Goal: Information Seeking & Learning: Learn about a topic

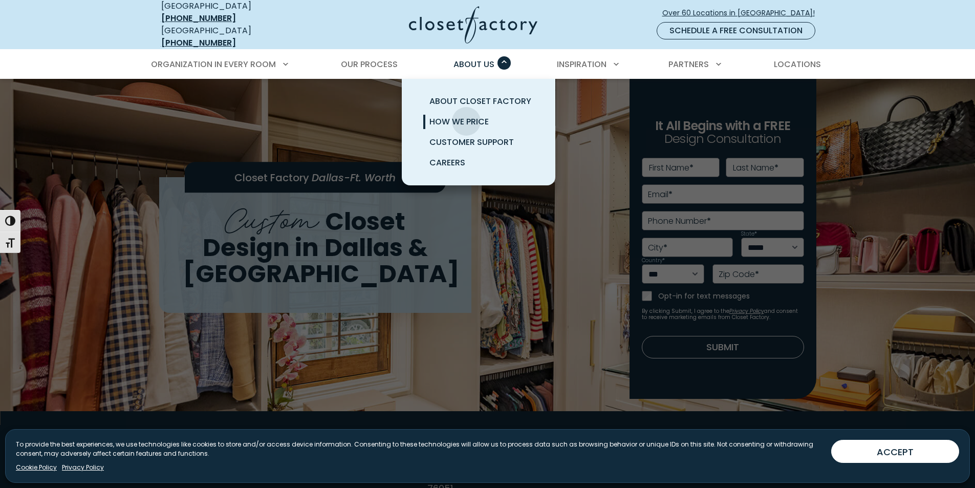
click at [466, 116] on span "How We Price" at bounding box center [459, 122] width 59 height 12
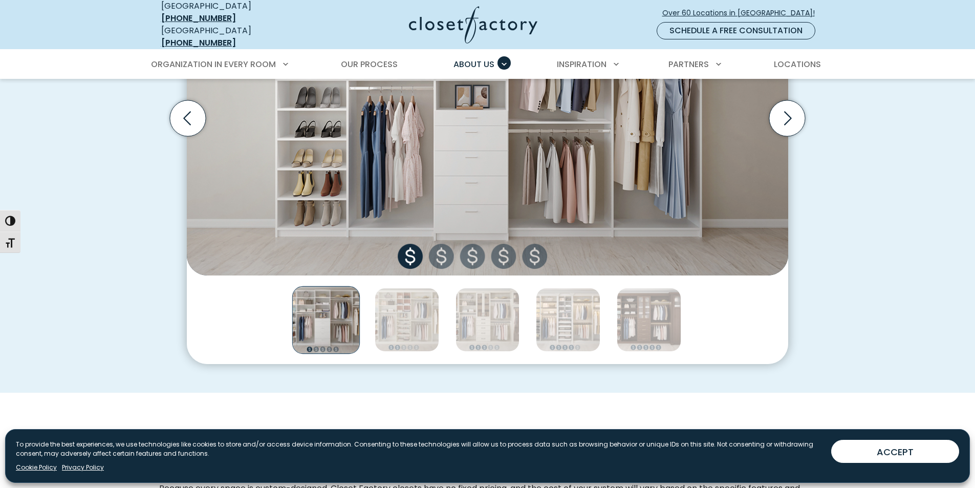
scroll to position [460, 0]
click at [792, 117] on icon "Next slide" at bounding box center [788, 119] width 36 height 36
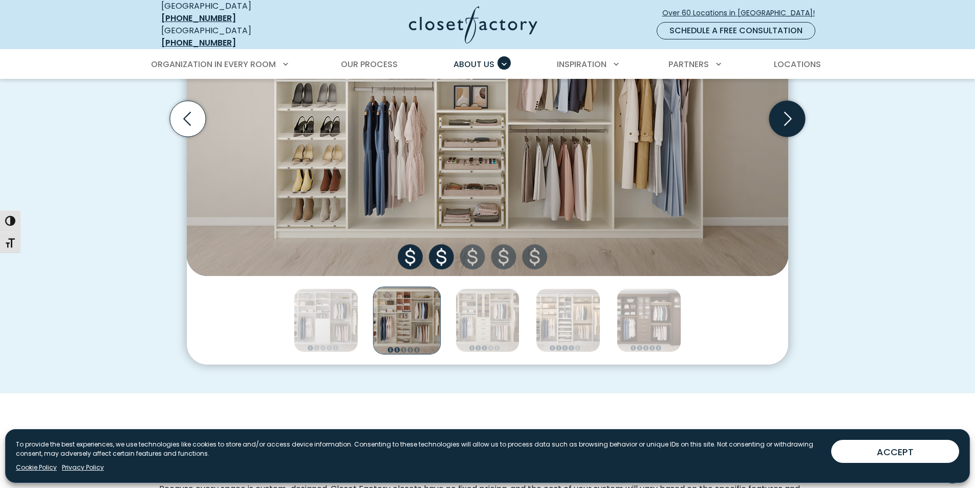
click at [792, 117] on icon "Next slide" at bounding box center [788, 119] width 36 height 36
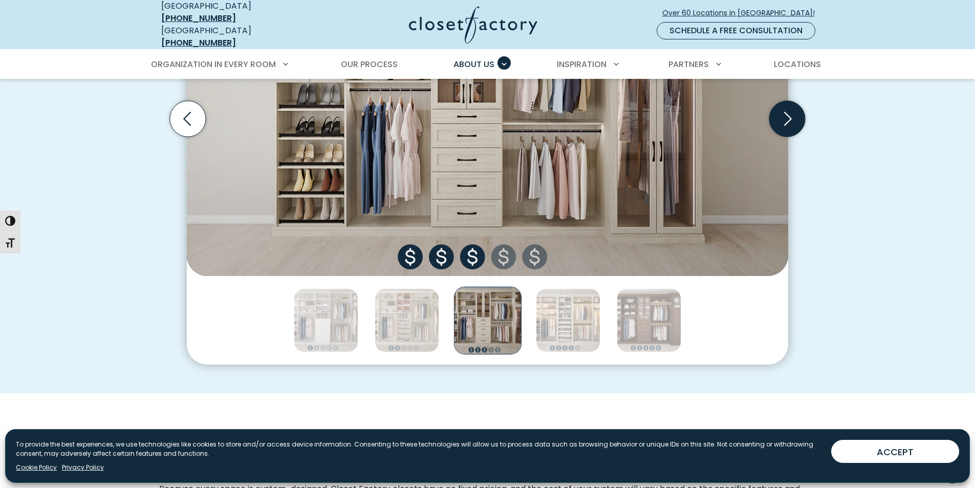
click at [792, 117] on icon "Next slide" at bounding box center [788, 119] width 36 height 36
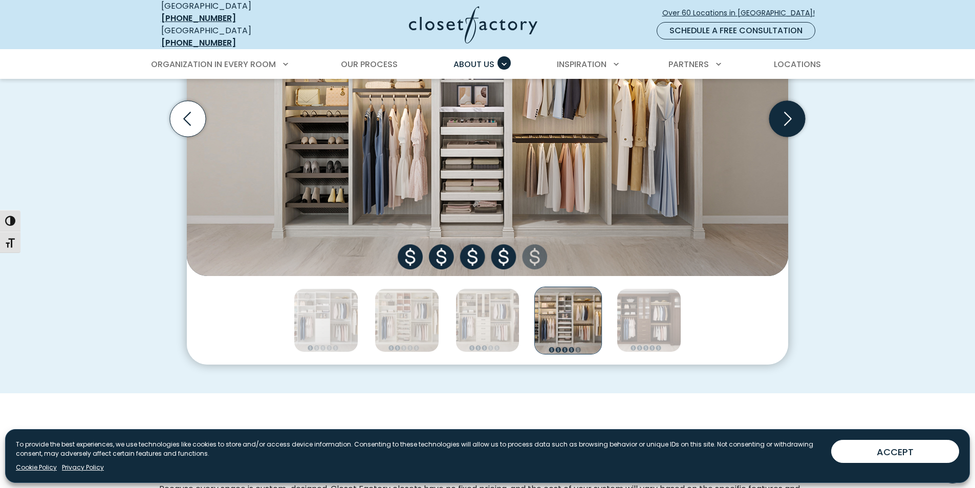
click at [793, 117] on icon "Next slide" at bounding box center [788, 119] width 36 height 36
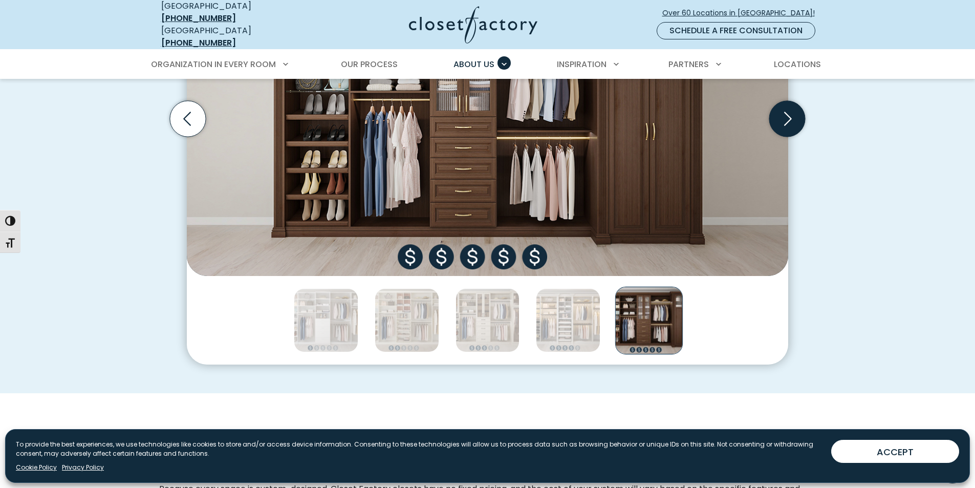
click at [793, 117] on icon "Next slide" at bounding box center [788, 119] width 36 height 36
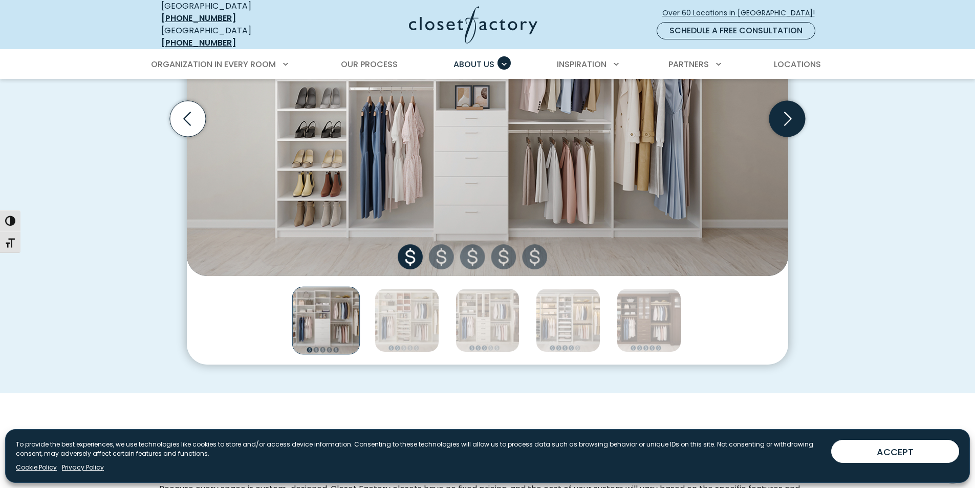
click at [793, 117] on icon "Next slide" at bounding box center [788, 119] width 36 height 36
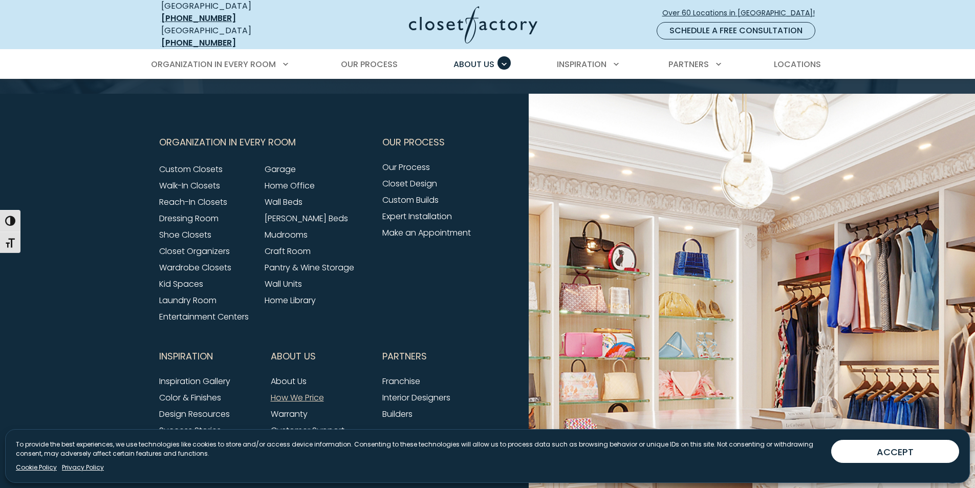
scroll to position [2053, 0]
